Goal: Task Accomplishment & Management: Manage account settings

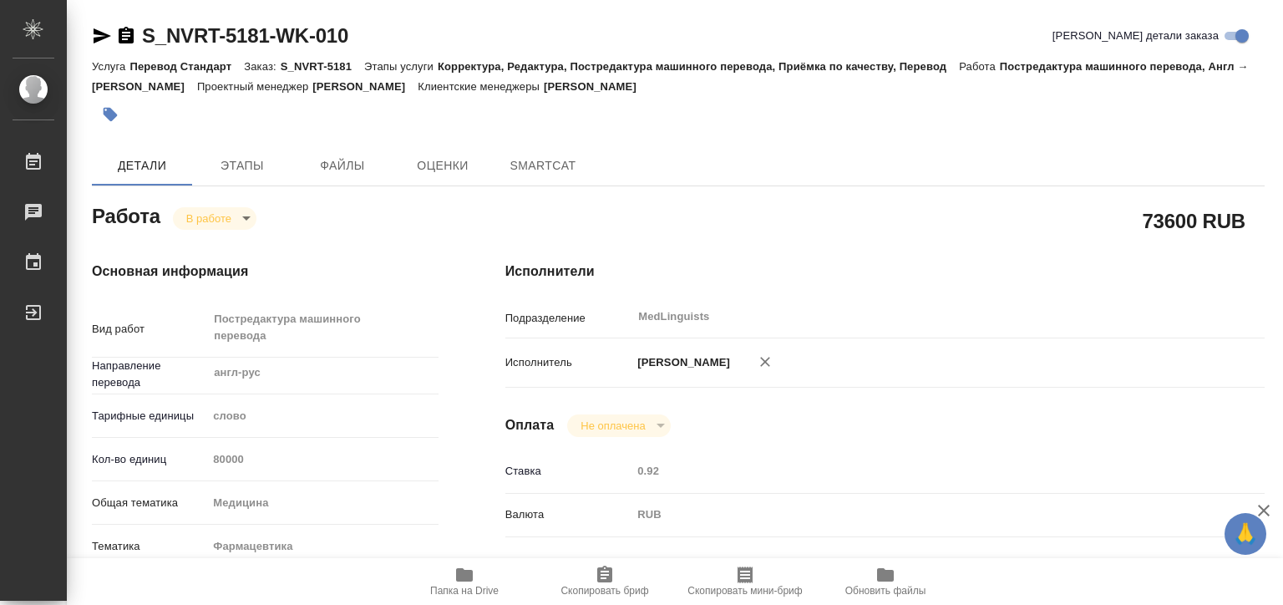
type textarea "x"
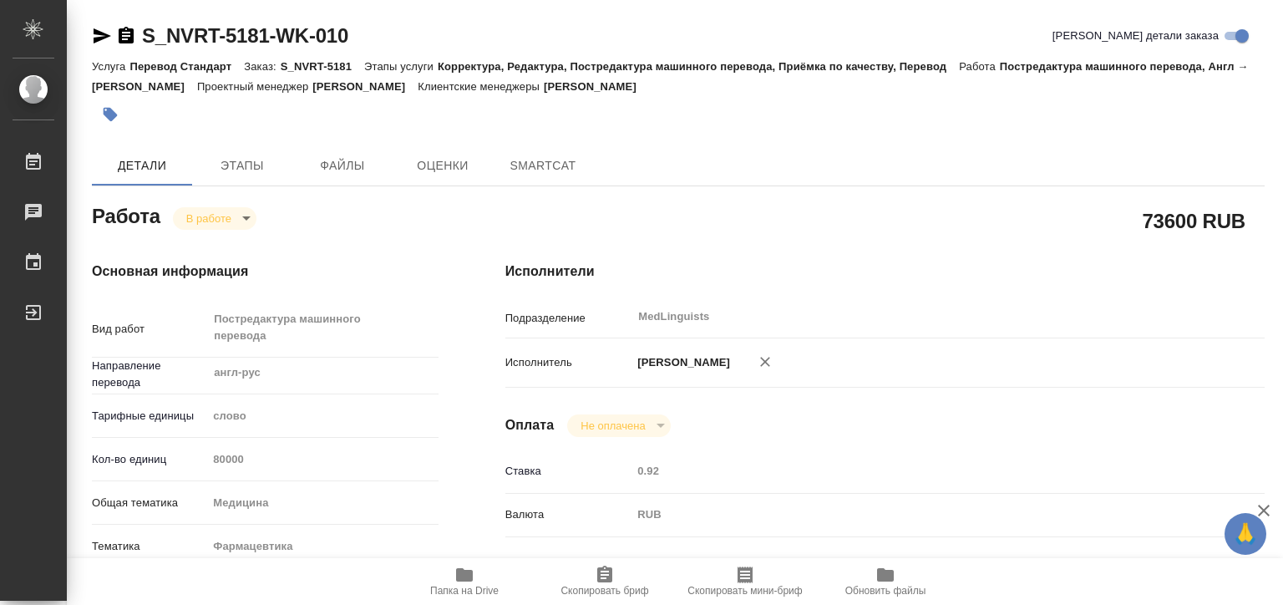
type textarea "x"
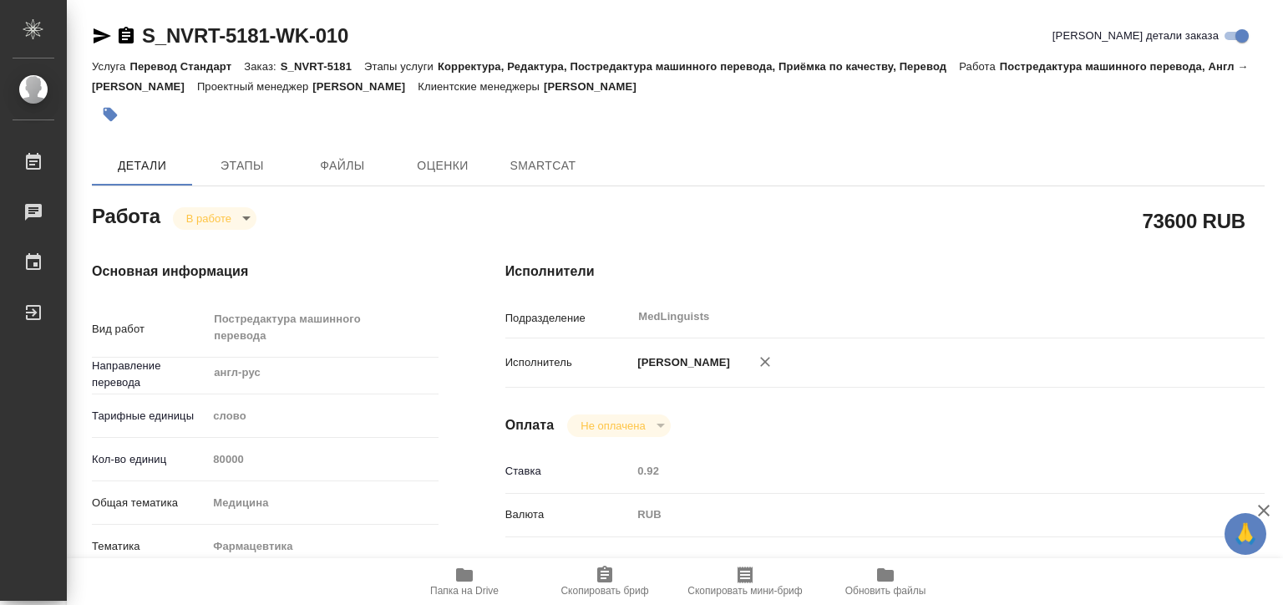
type textarea "x"
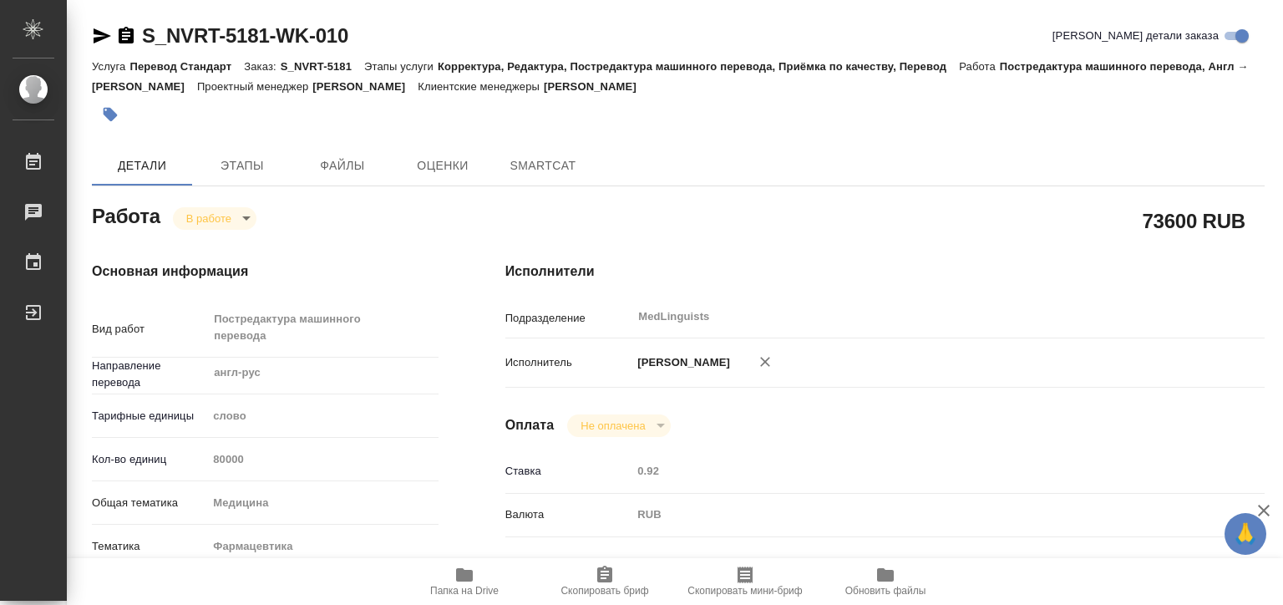
type textarea "x"
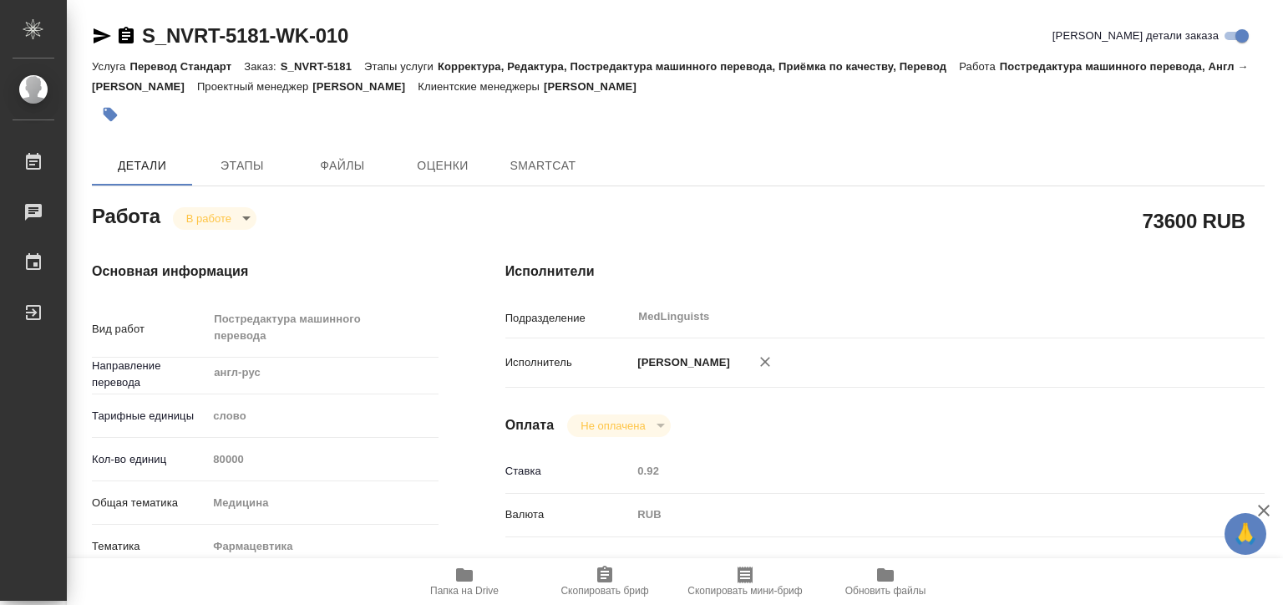
type textarea "x"
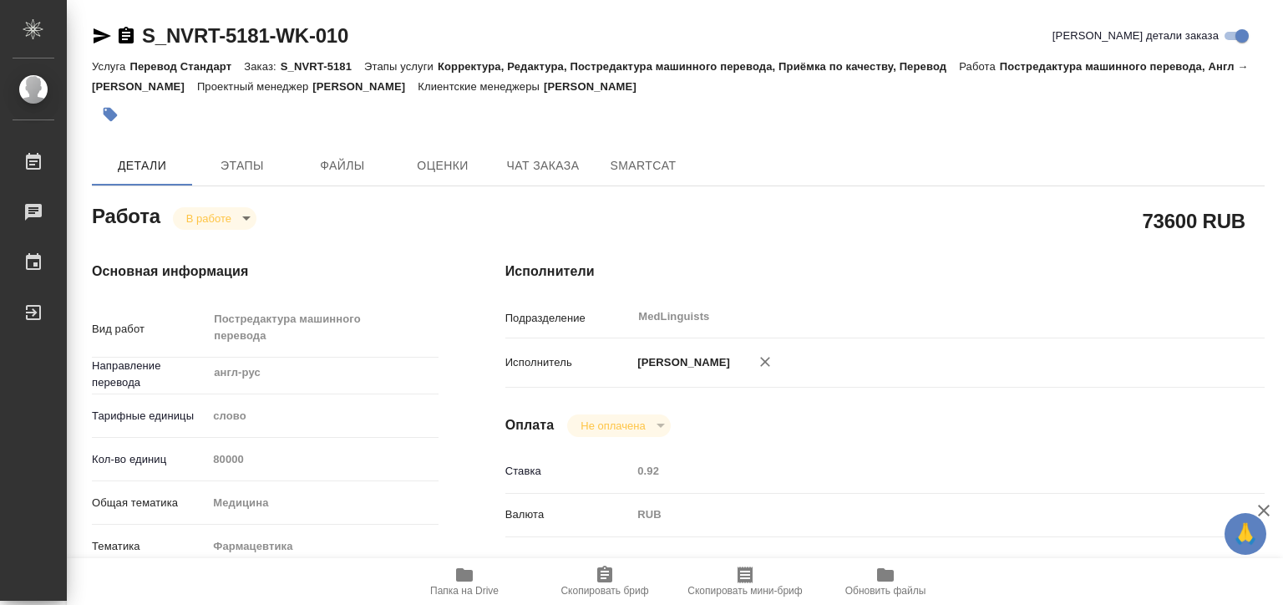
type textarea "x"
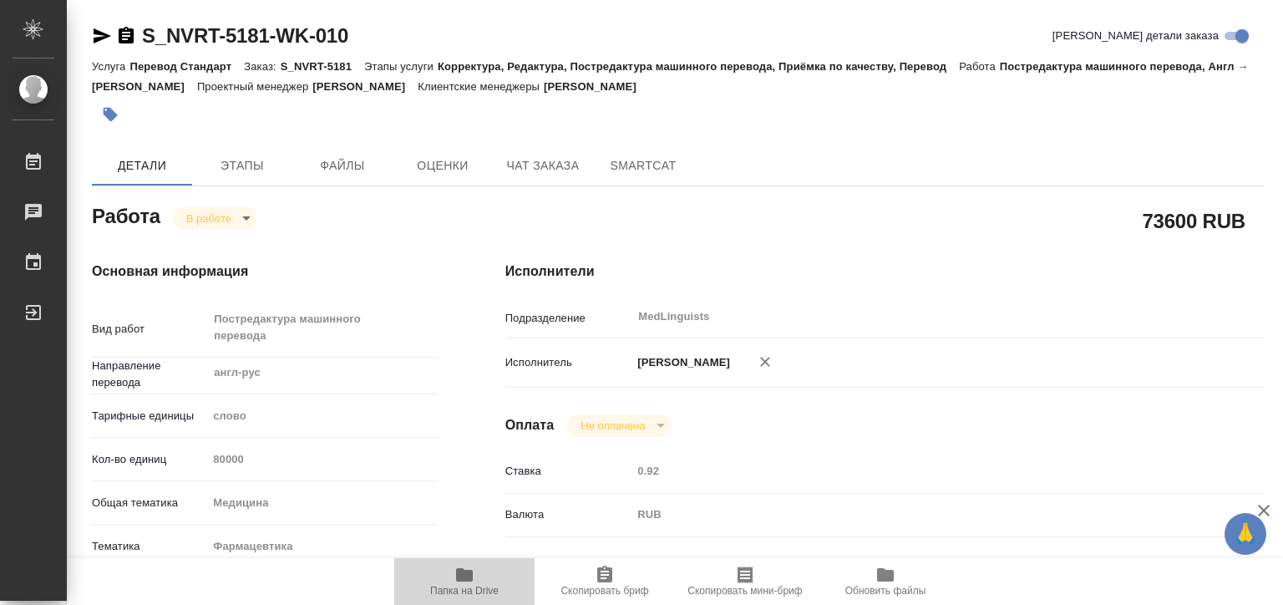
click at [453, 563] on button "Папка на Drive" at bounding box center [464, 581] width 140 height 47
type textarea "x"
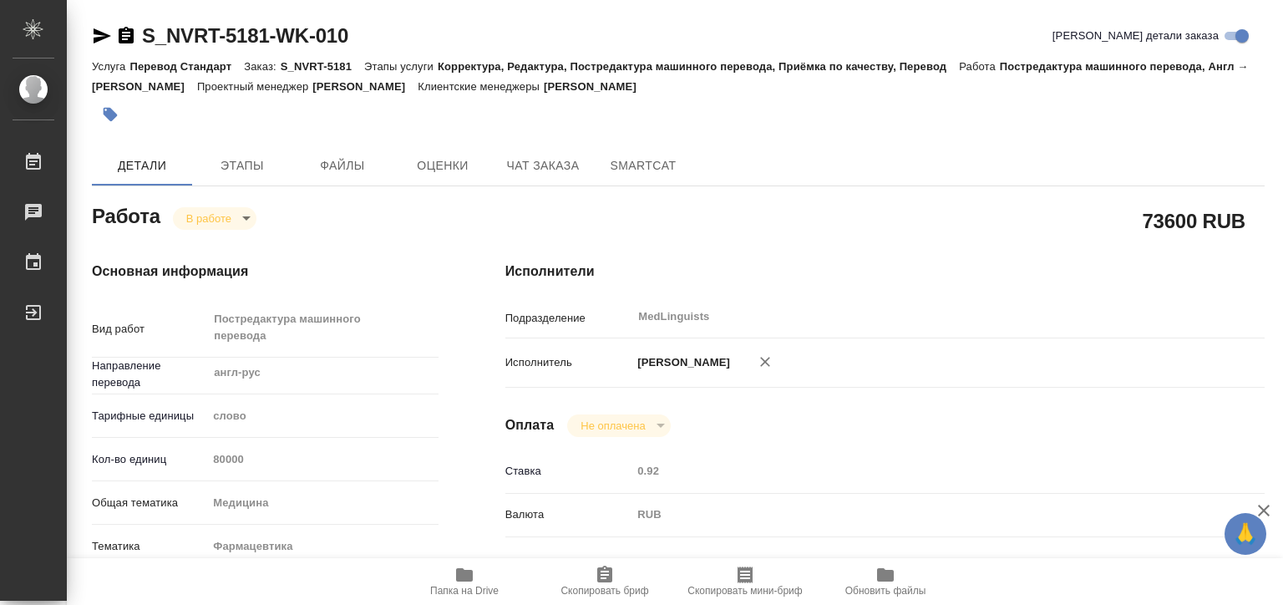
type textarea "x"
click at [242, 163] on span "Этапы" at bounding box center [242, 165] width 80 height 21
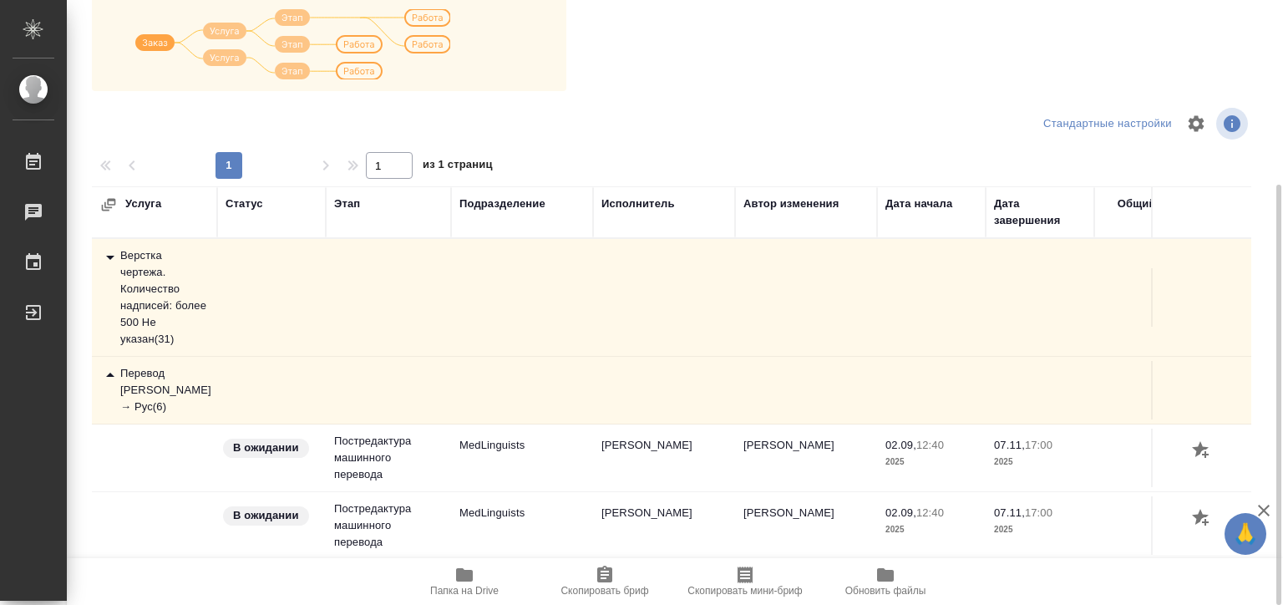
click at [146, 378] on div "Перевод [PERSON_NAME] → Рус ( 6 )" at bounding box center [154, 390] width 109 height 50
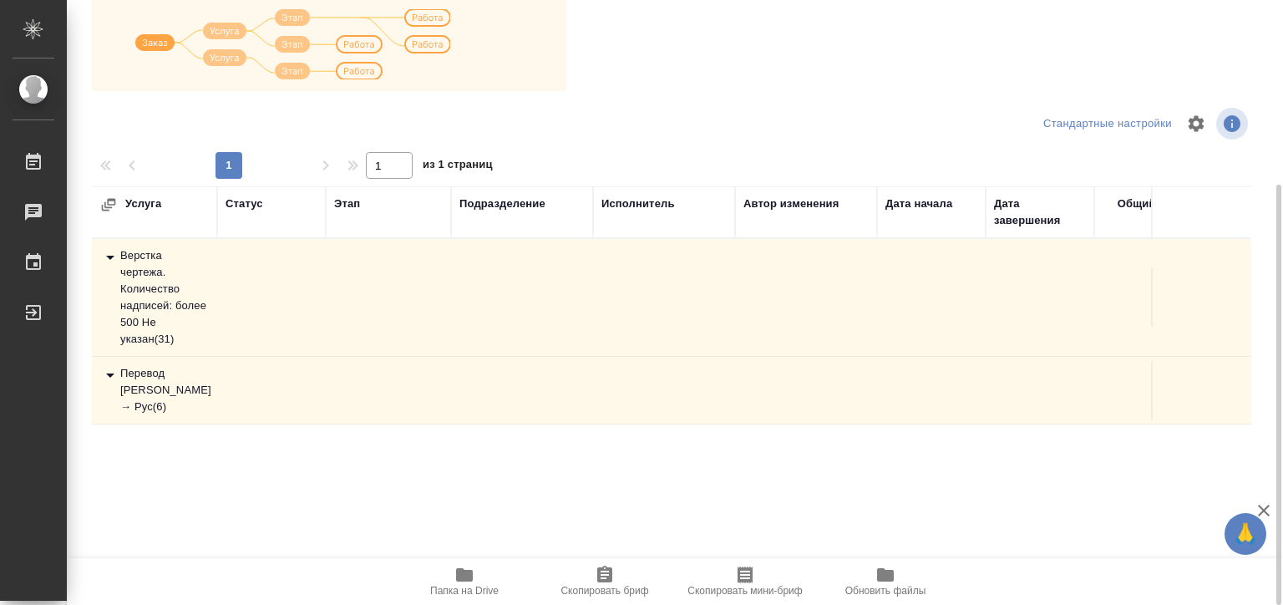
click at [149, 295] on div "Верстка чертежа. Количество надписей: более 500 Не указан ( 31 )" at bounding box center [154, 297] width 109 height 100
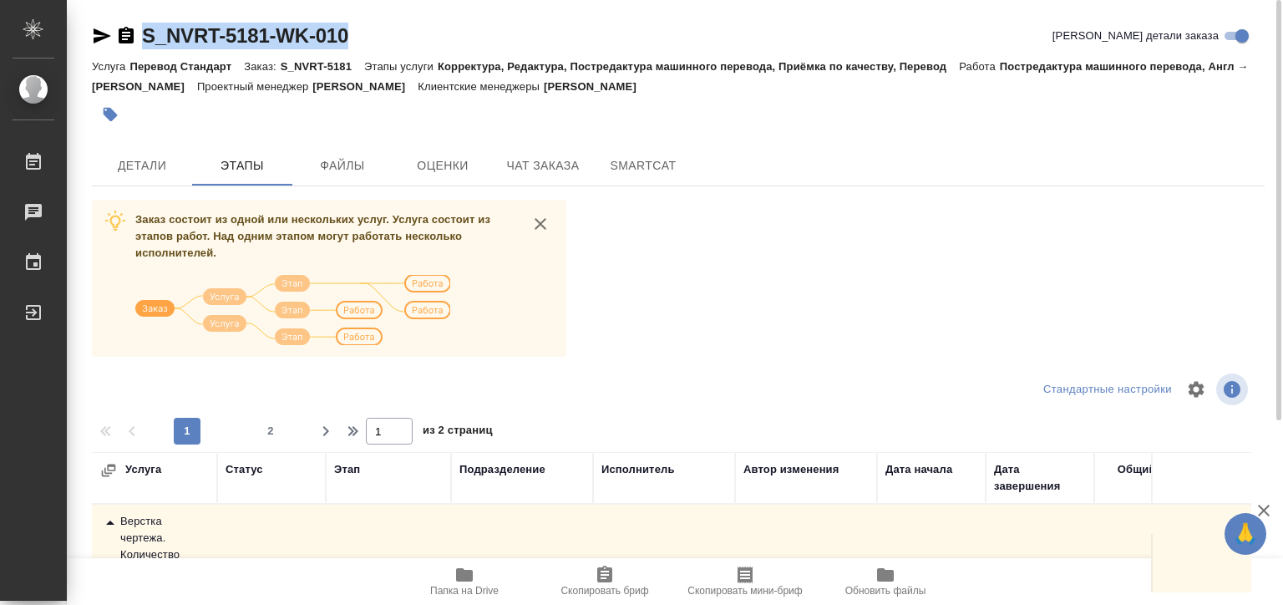
drag, startPoint x: 357, startPoint y: 33, endPoint x: 144, endPoint y: 31, distance: 213.0
click at [144, 31] on div "S_NVRT-5181-WK-010 Кратко детали заказа" at bounding box center [678, 36] width 1173 height 27
copy link "S_NVRT-5181-WK-010"
